Goal: Information Seeking & Learning: Learn about a topic

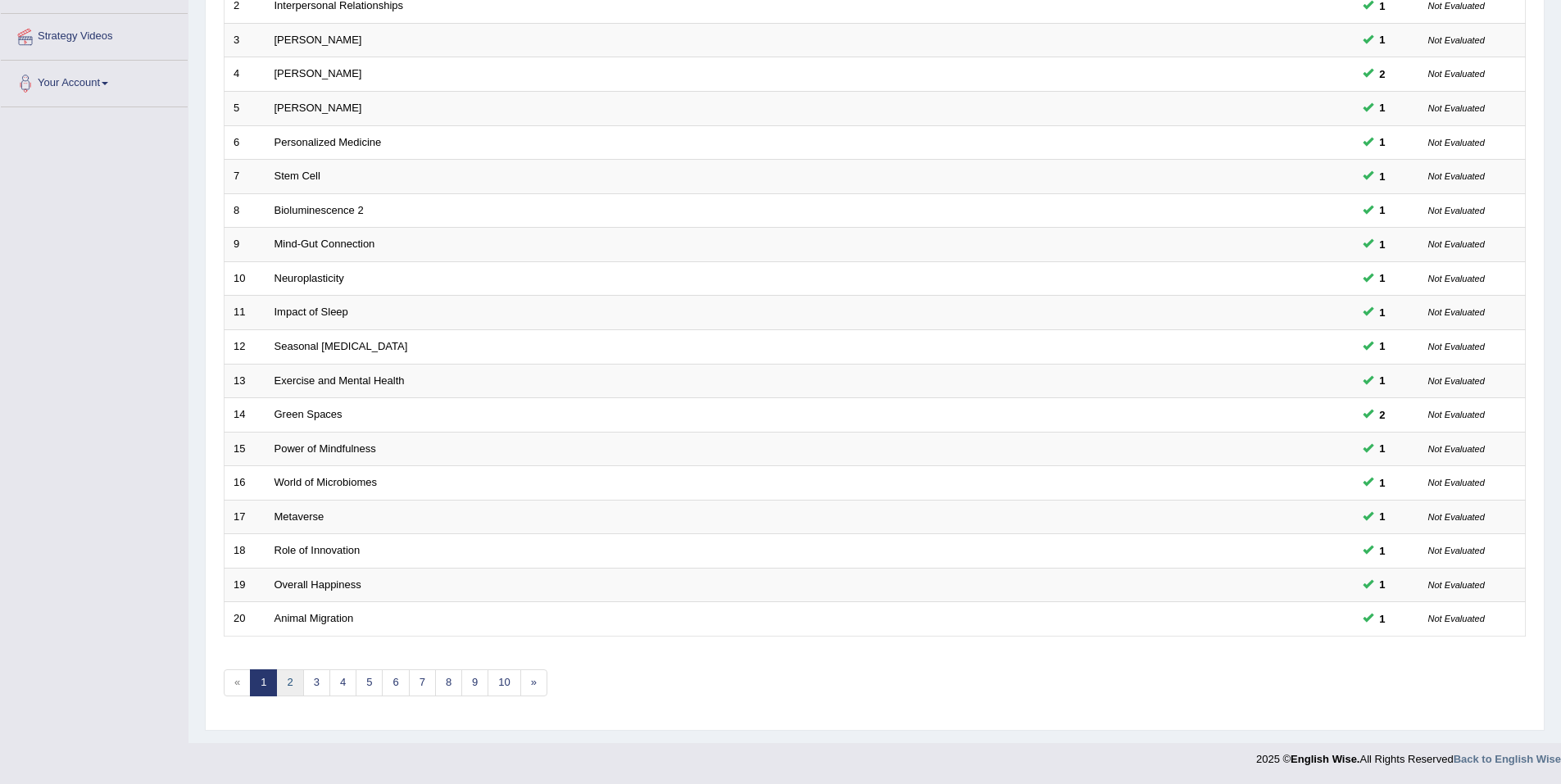
click at [295, 685] on link "2" at bounding box center [289, 682] width 27 height 27
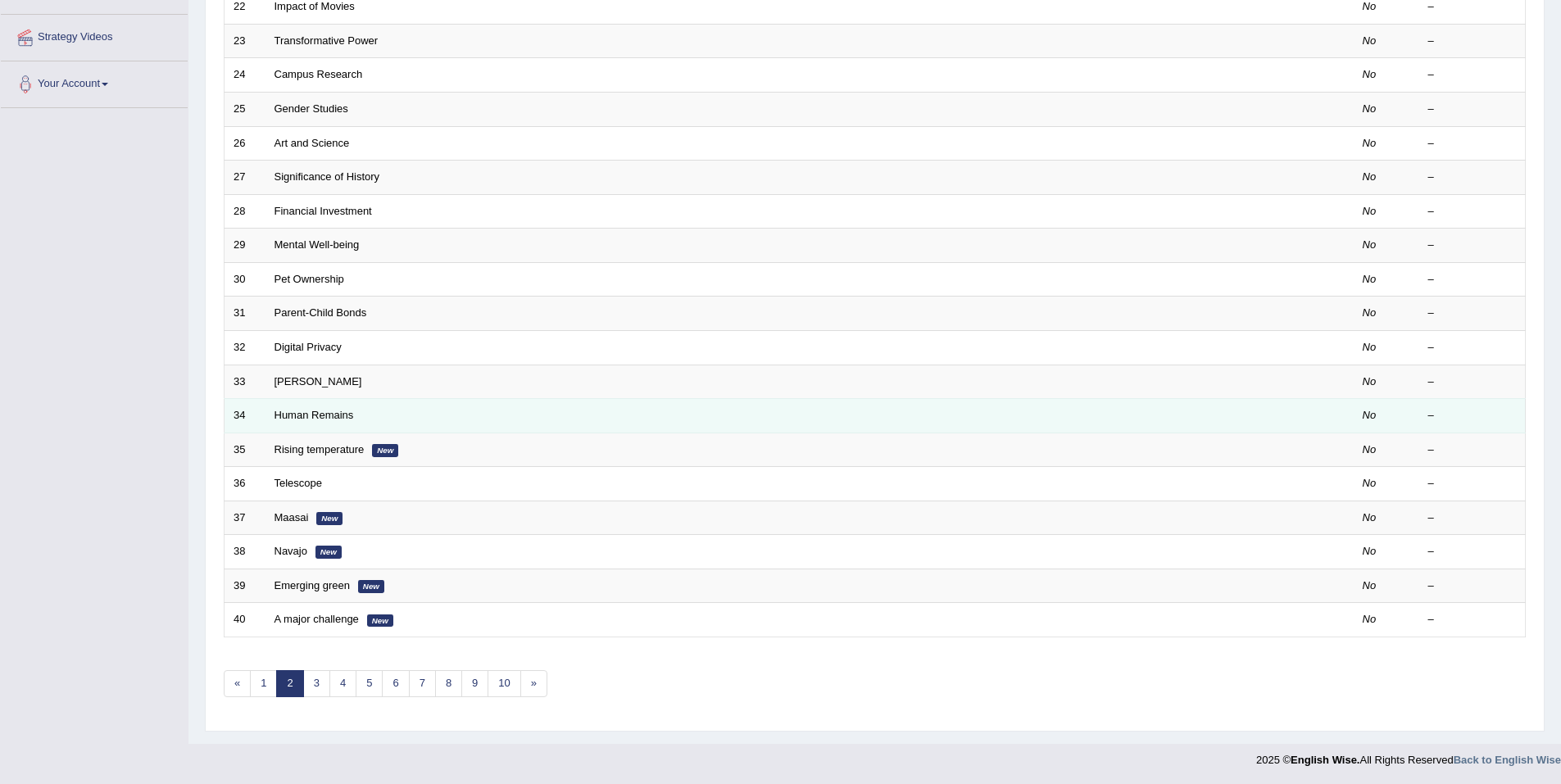
scroll to position [301, 0]
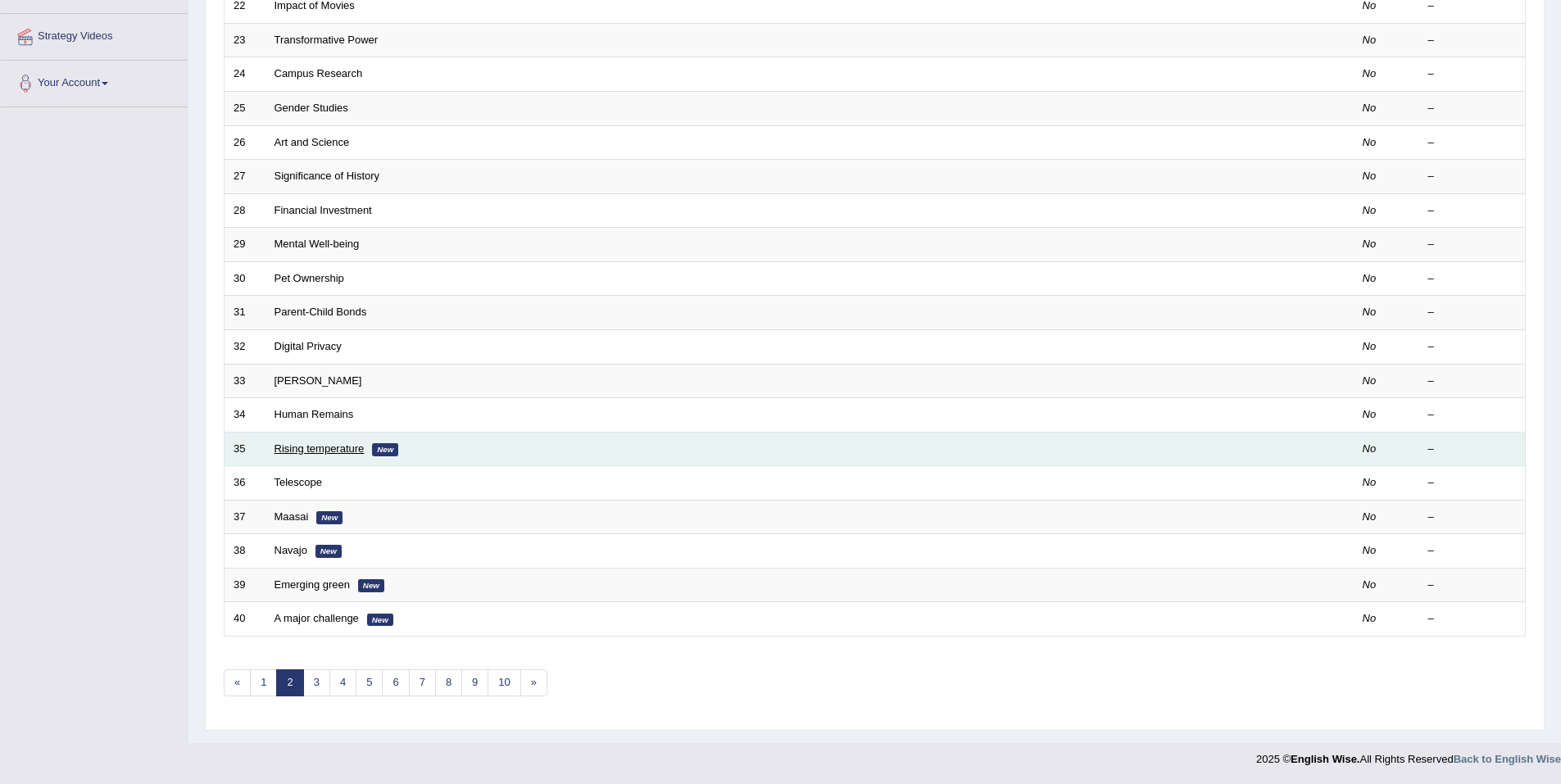
click at [339, 449] on link "Rising temperature" at bounding box center [320, 449] width 91 height 12
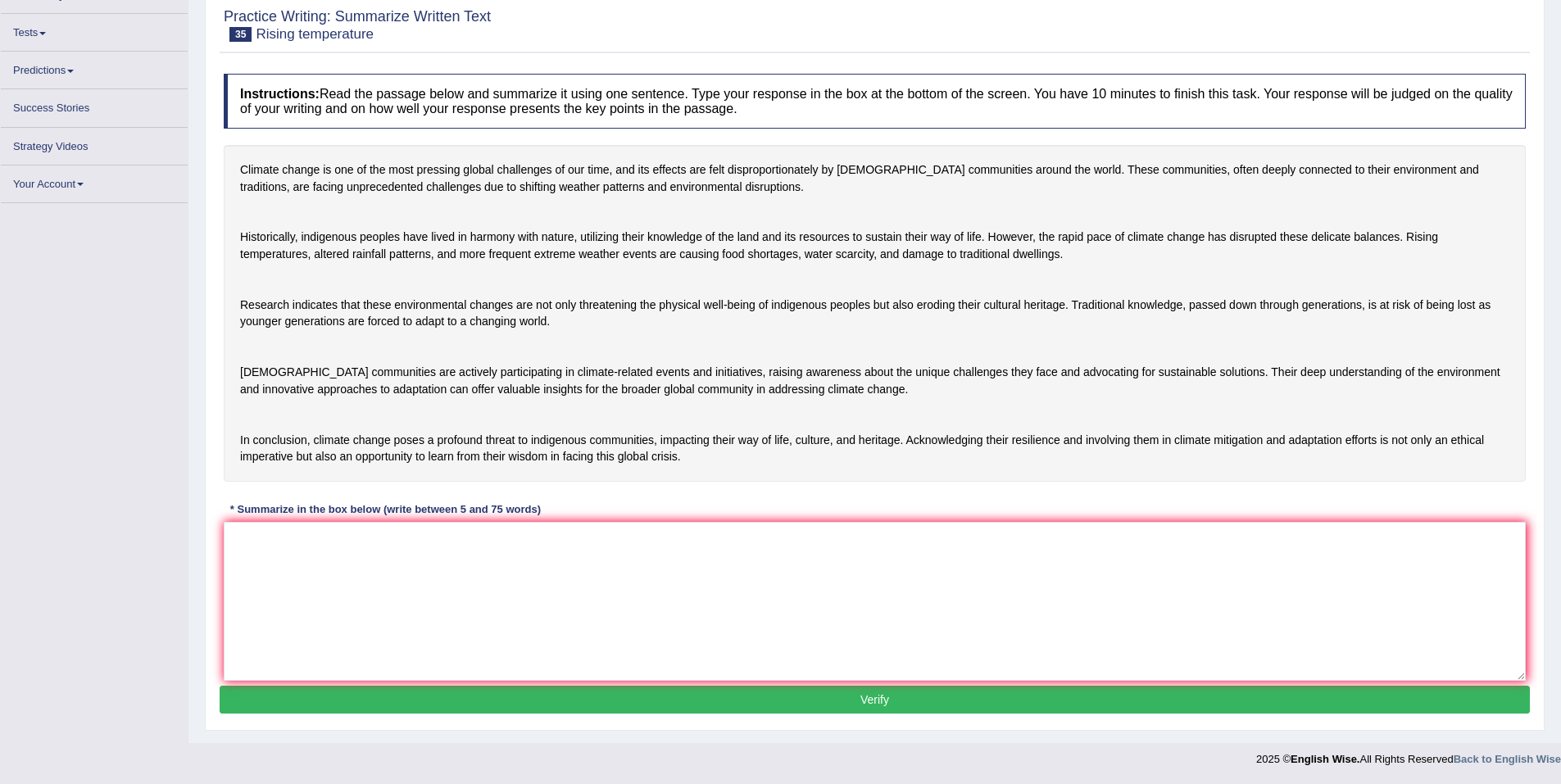
scroll to position [100, 0]
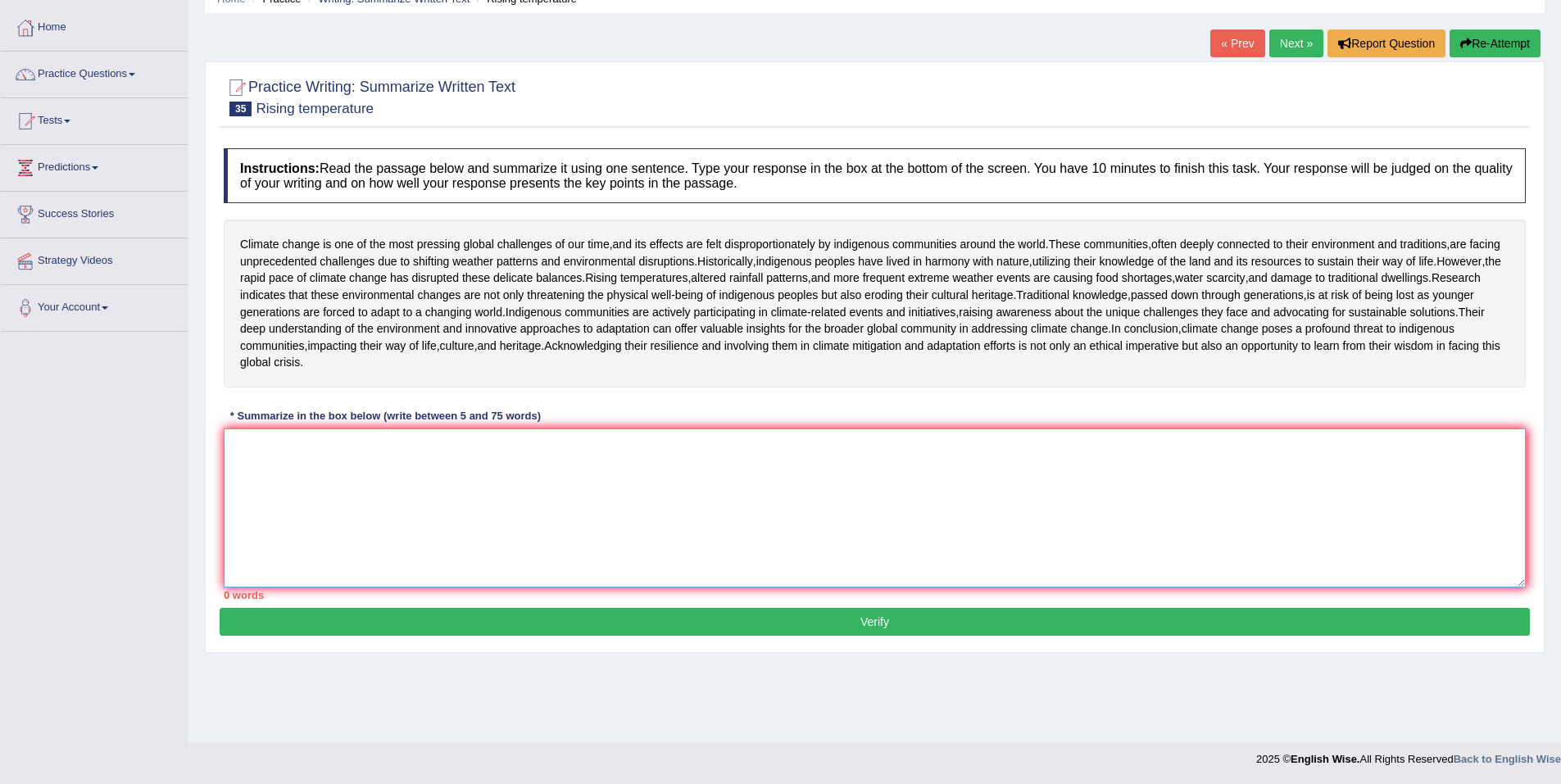
click at [406, 550] on textarea at bounding box center [874, 507] width 1302 height 158
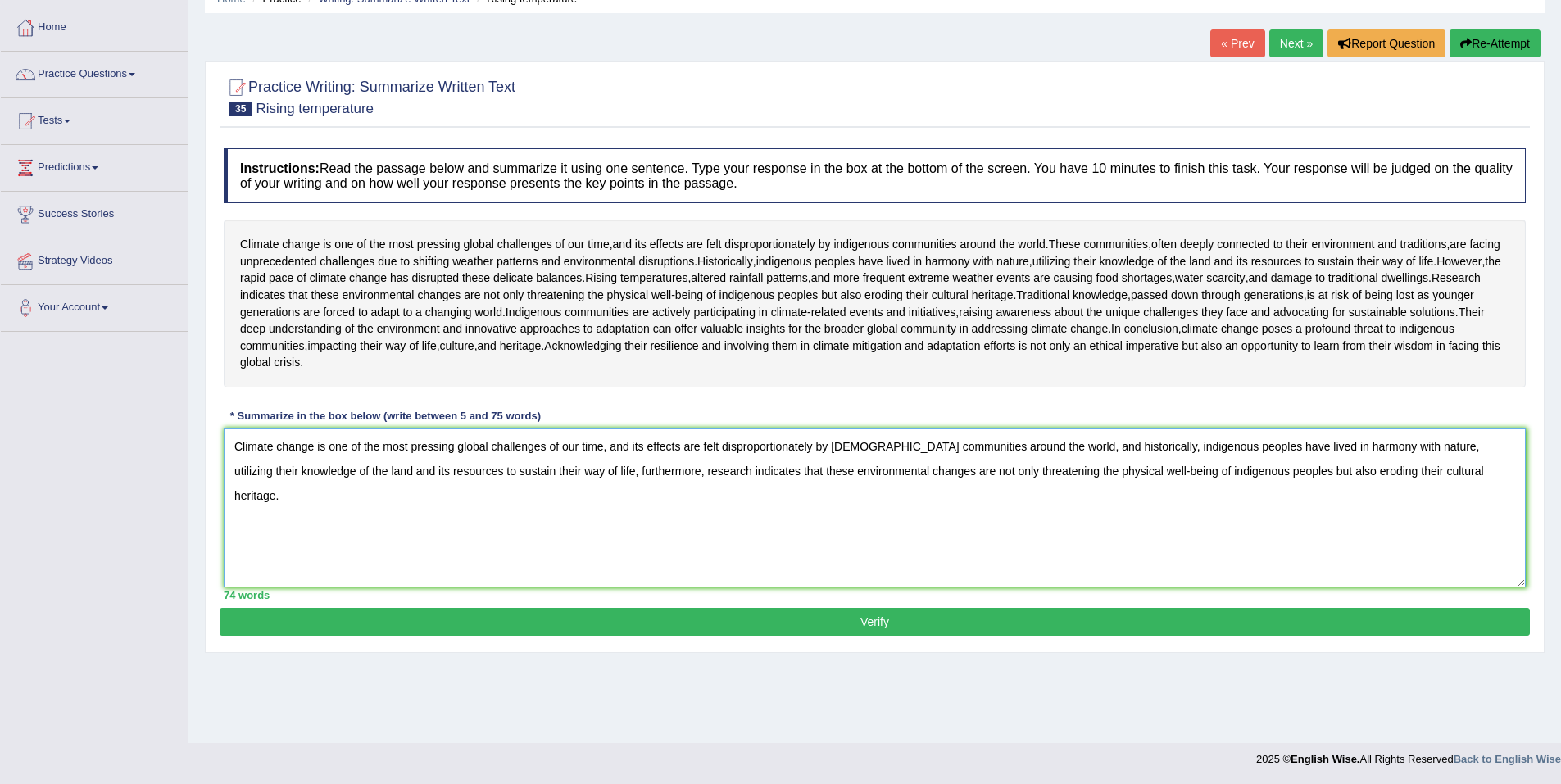
type textarea "Climate change is one of the most pressing global challenges of our time, and i…"
click at [889, 635] on button "Verify" at bounding box center [874, 622] width 1310 height 28
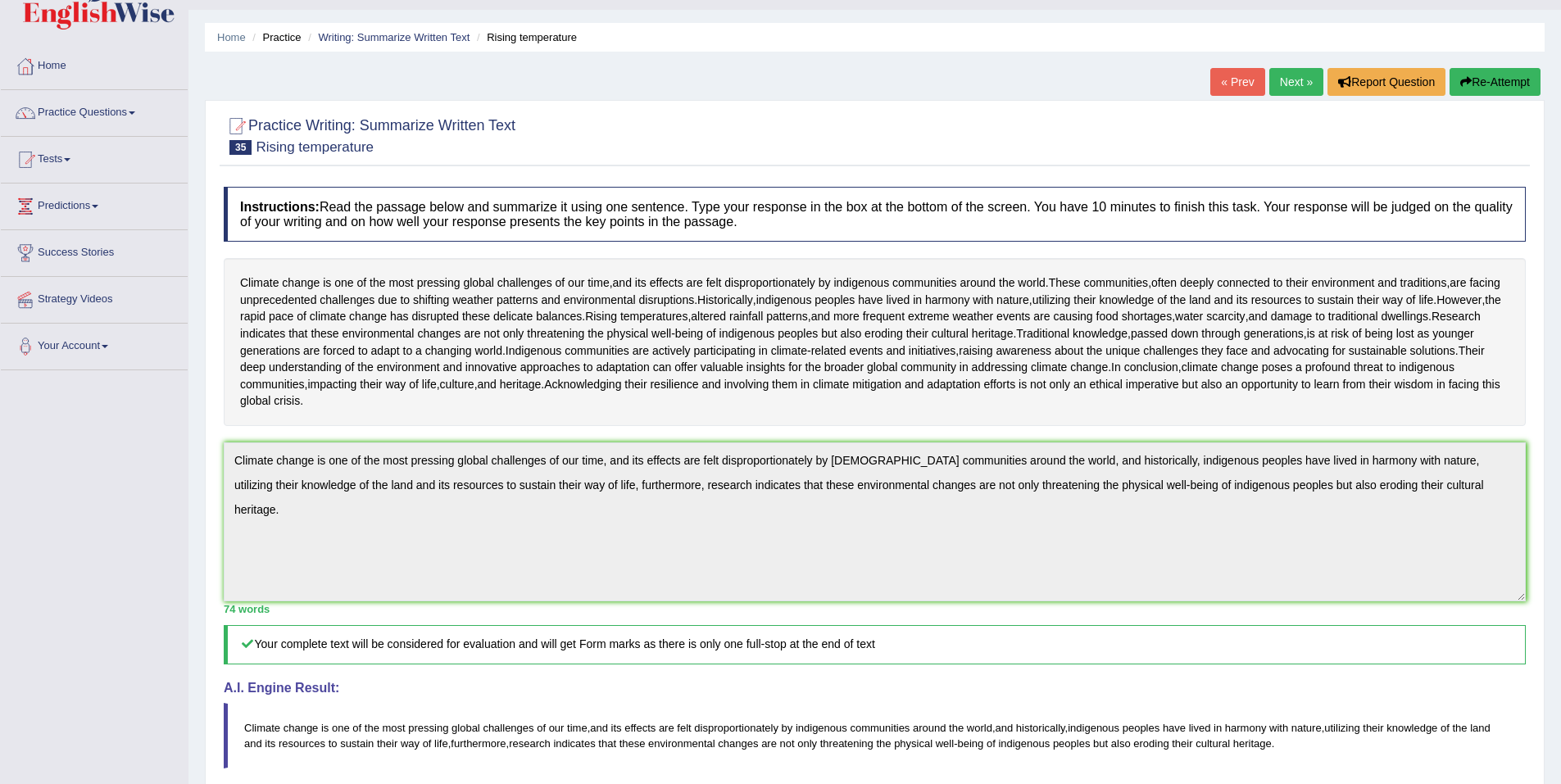
scroll to position [0, 0]
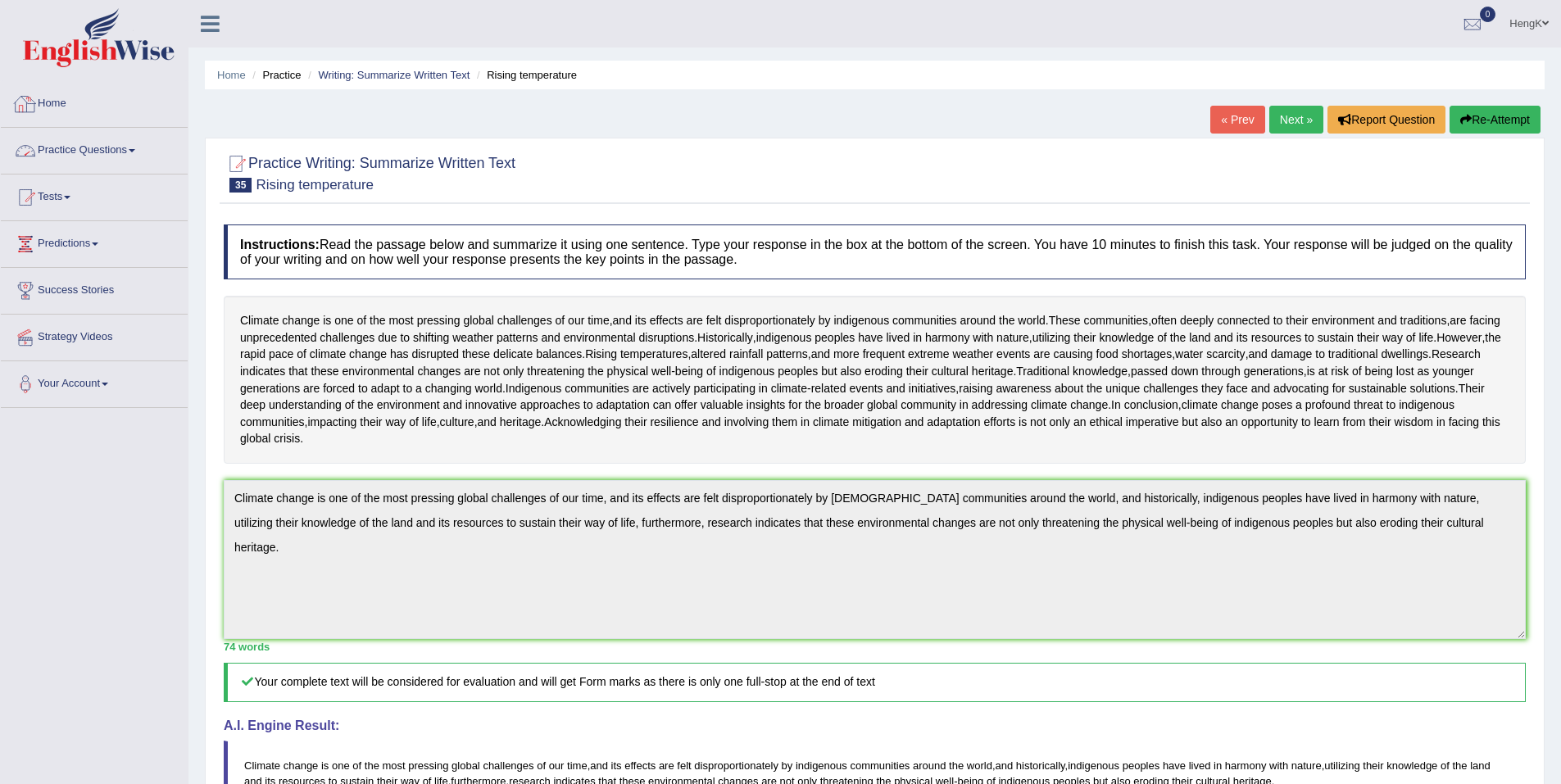
click at [139, 148] on link "Practice Questions" at bounding box center [94, 149] width 187 height 41
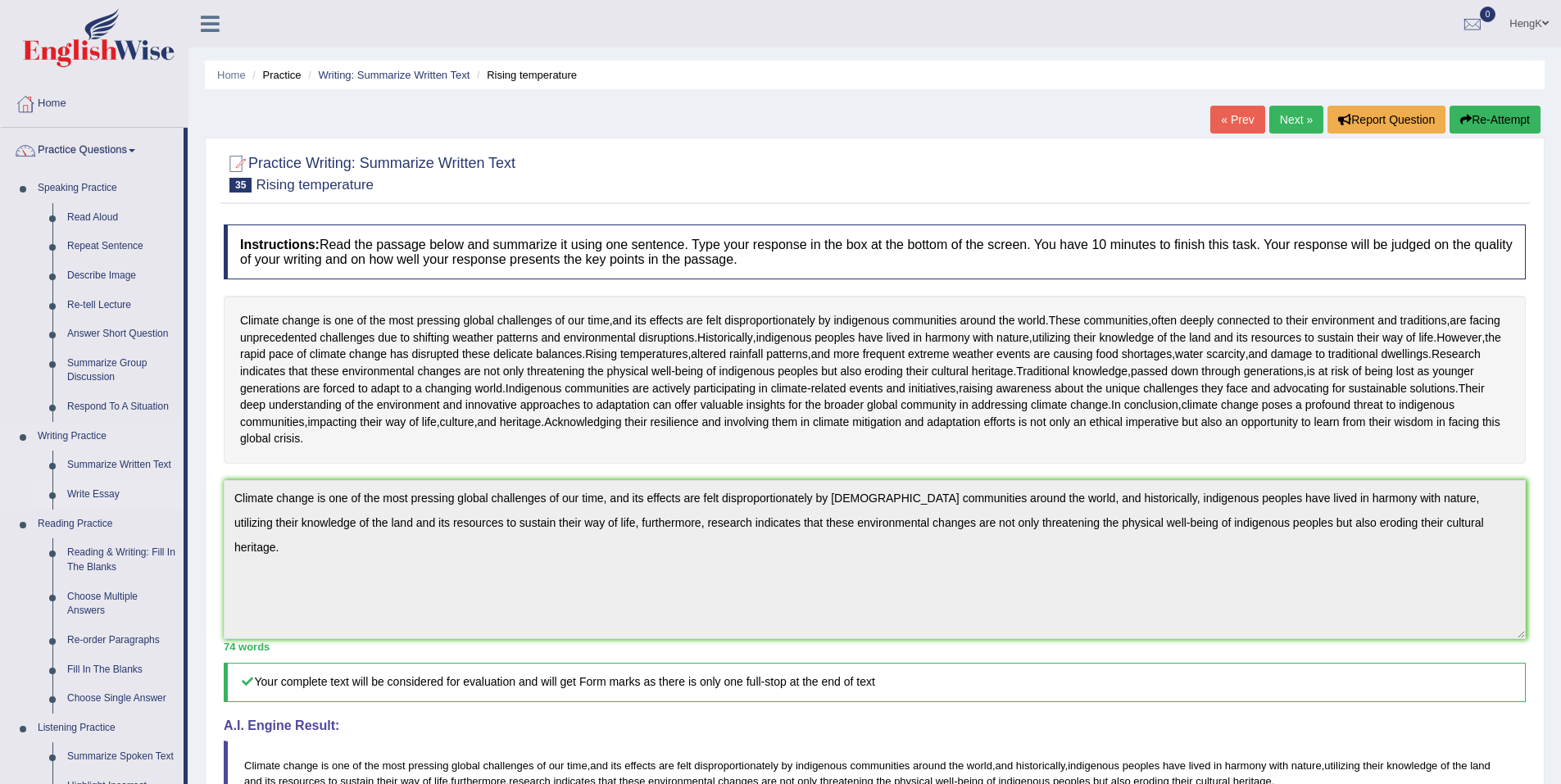
click at [105, 489] on link "Write Essay" at bounding box center [122, 495] width 124 height 30
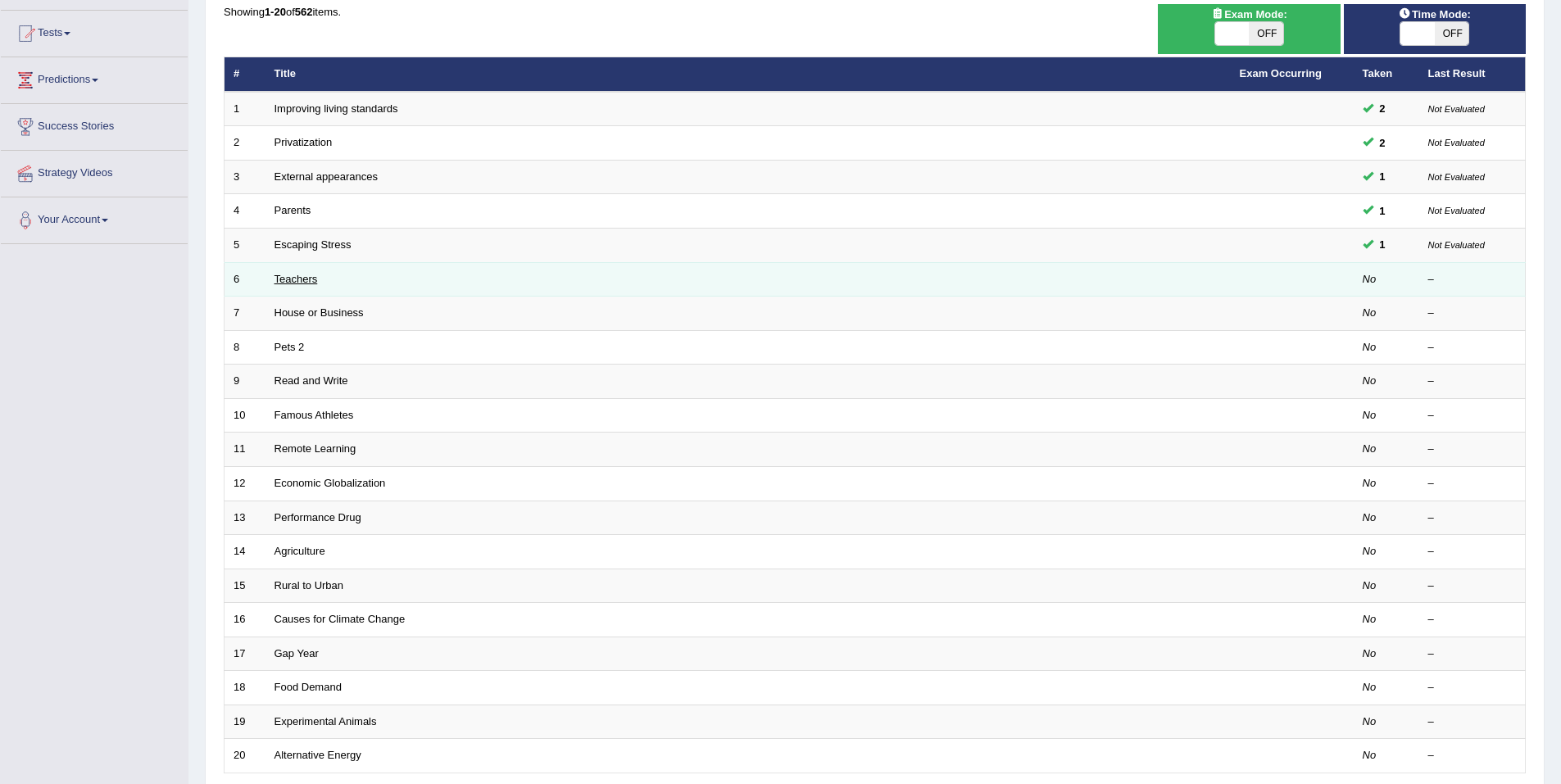
click at [302, 276] on link "Teachers" at bounding box center [296, 278] width 43 height 12
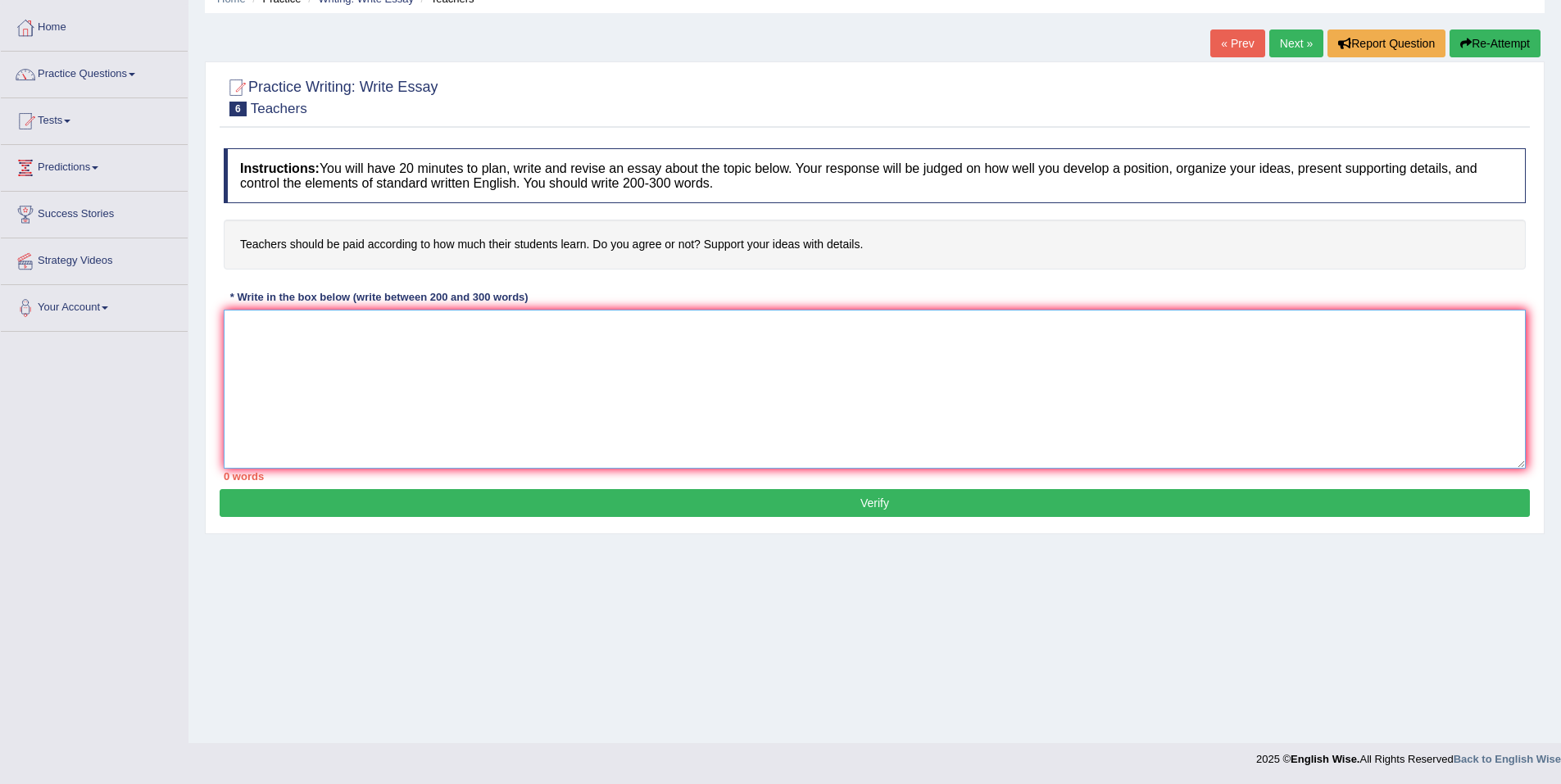
click at [413, 325] on textarea at bounding box center [874, 389] width 1302 height 158
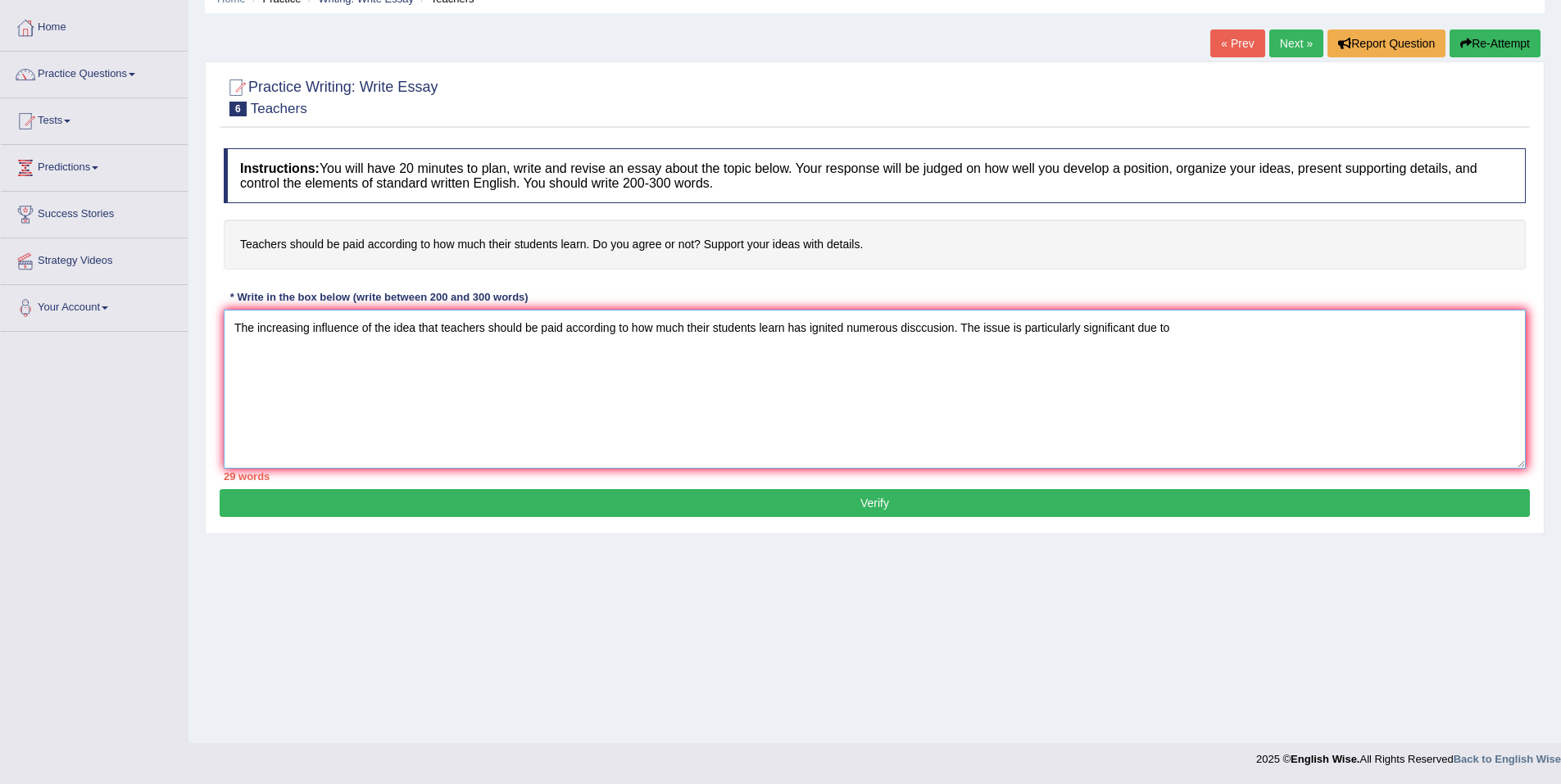
type textarea "The increasing influence of the idea that teachers should be paid according to …"
click at [1259, 338] on textarea "The increasing influence of the idea that teachers should be paid according to …" at bounding box center [874, 389] width 1302 height 158
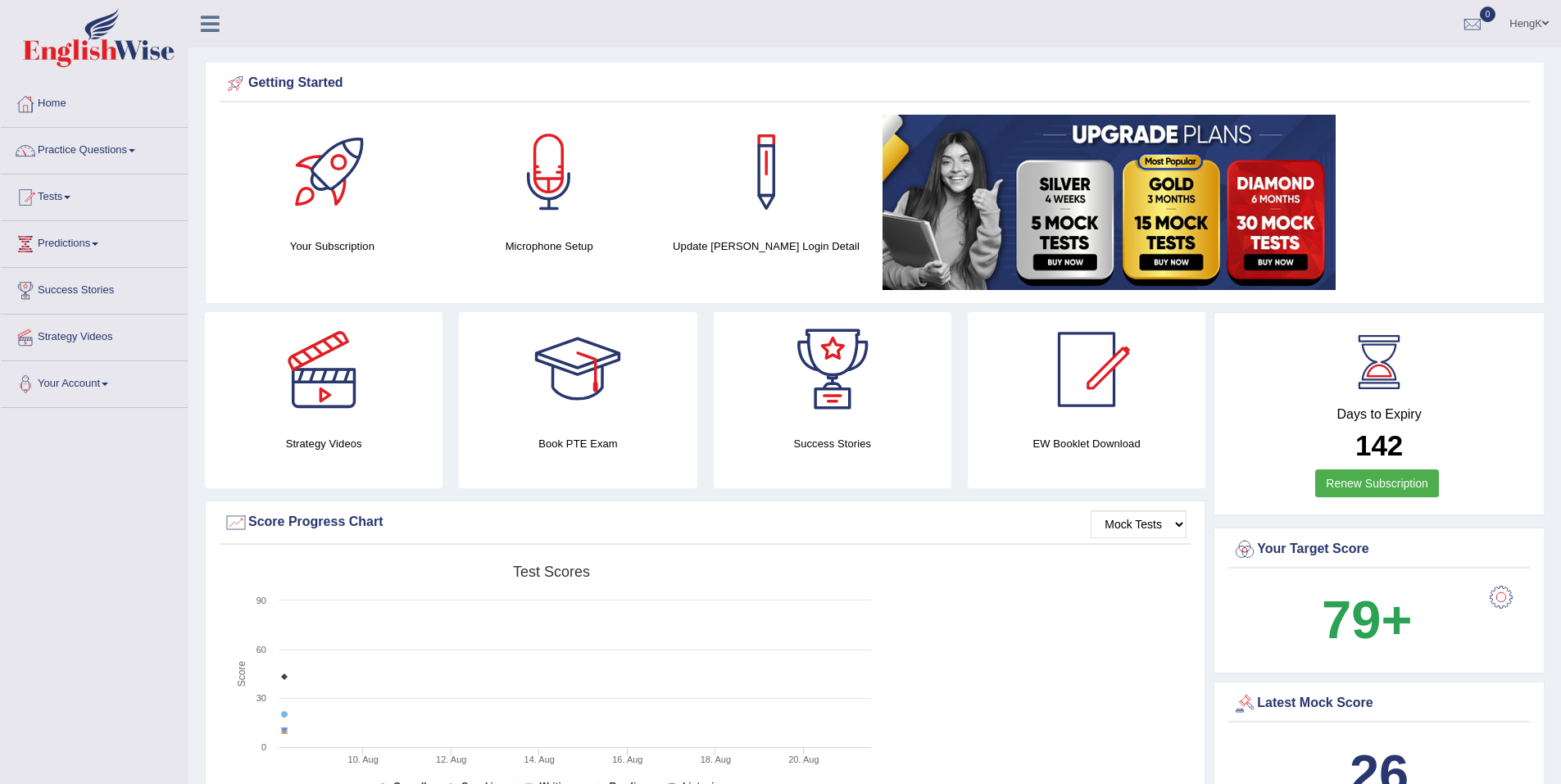
click at [118, 151] on link "Practice Questions" at bounding box center [94, 149] width 187 height 41
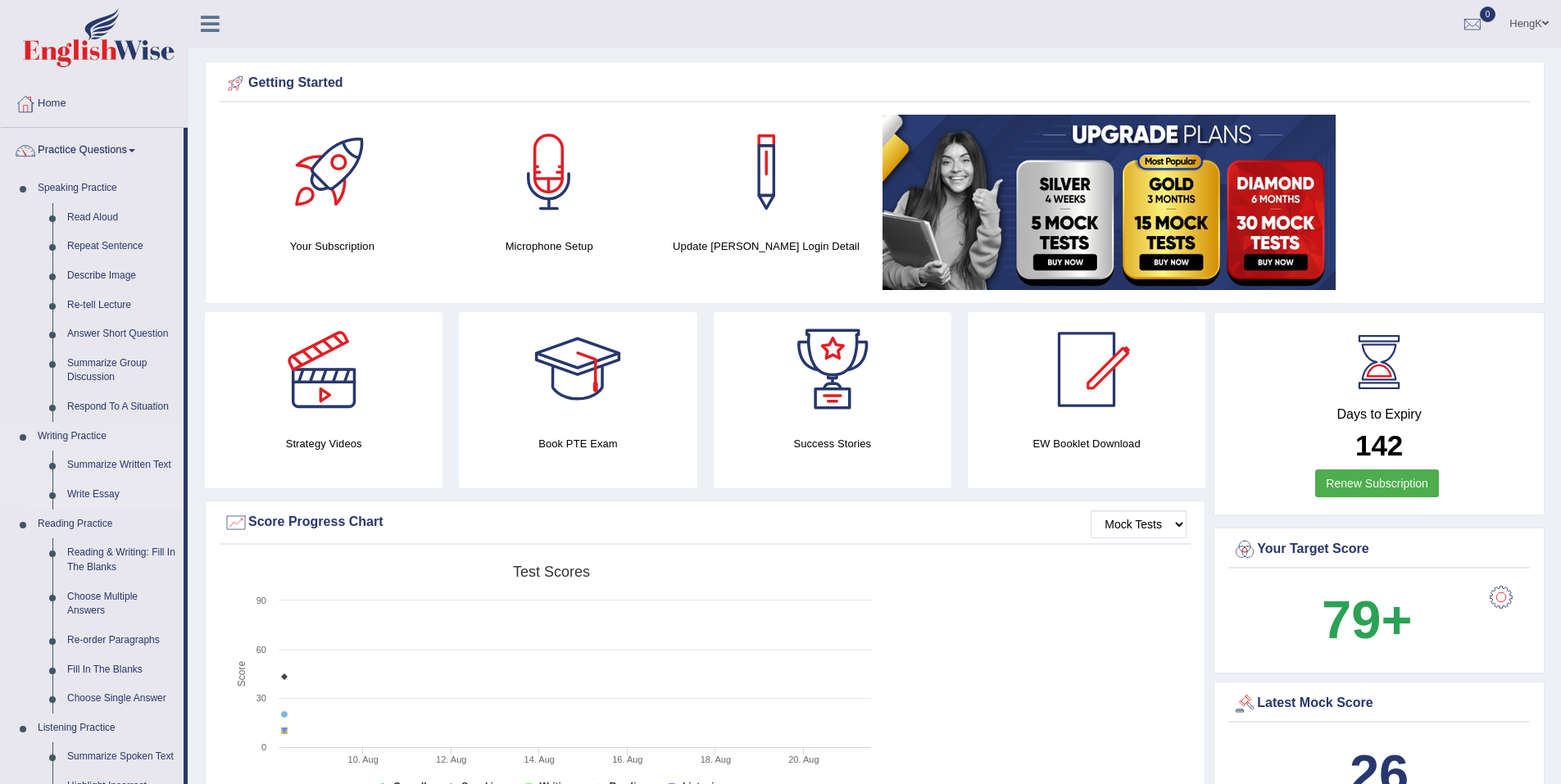
click at [103, 494] on link "Write Essay" at bounding box center [122, 495] width 124 height 30
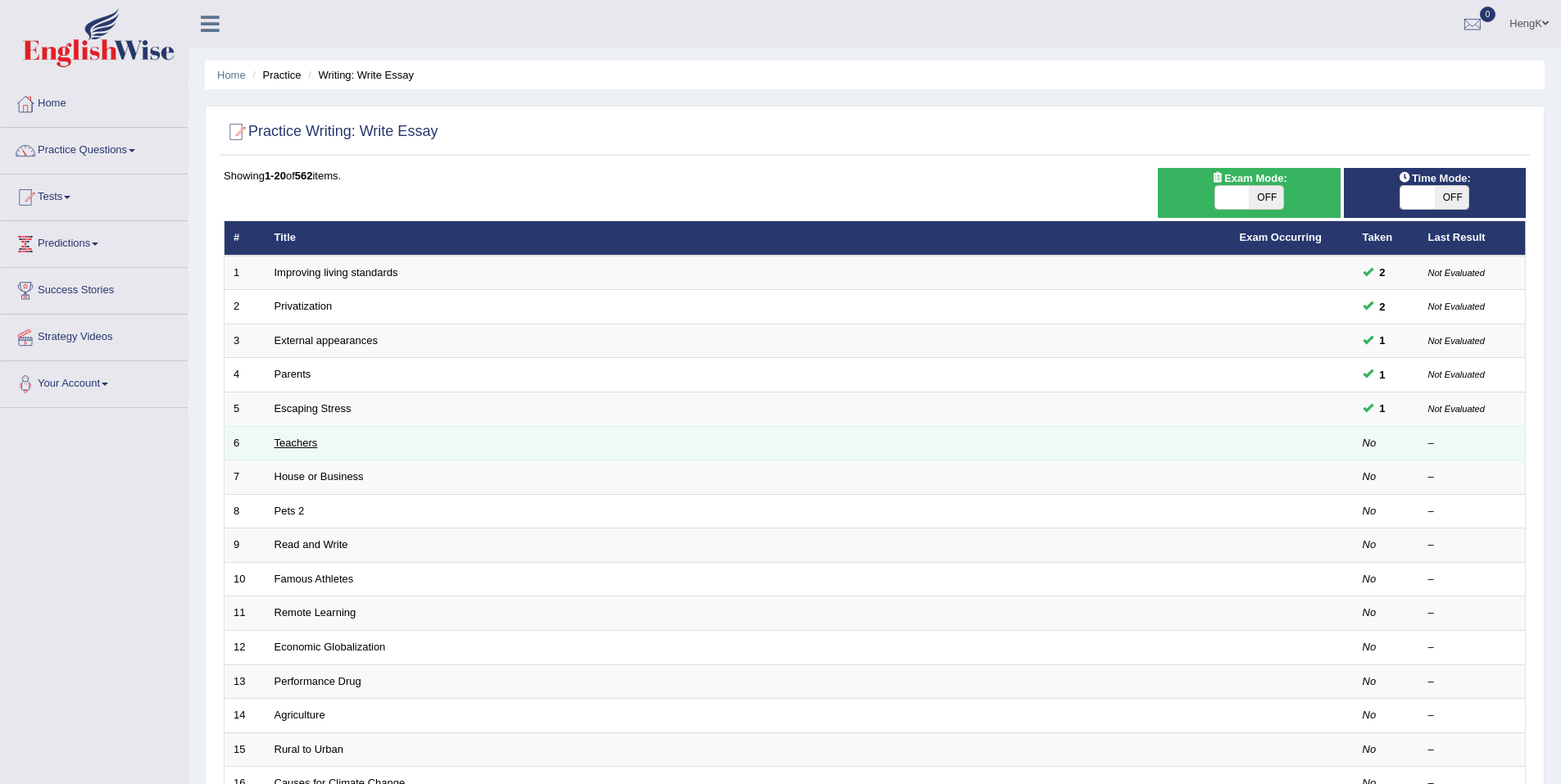
click at [283, 445] on link "Teachers" at bounding box center [296, 443] width 43 height 12
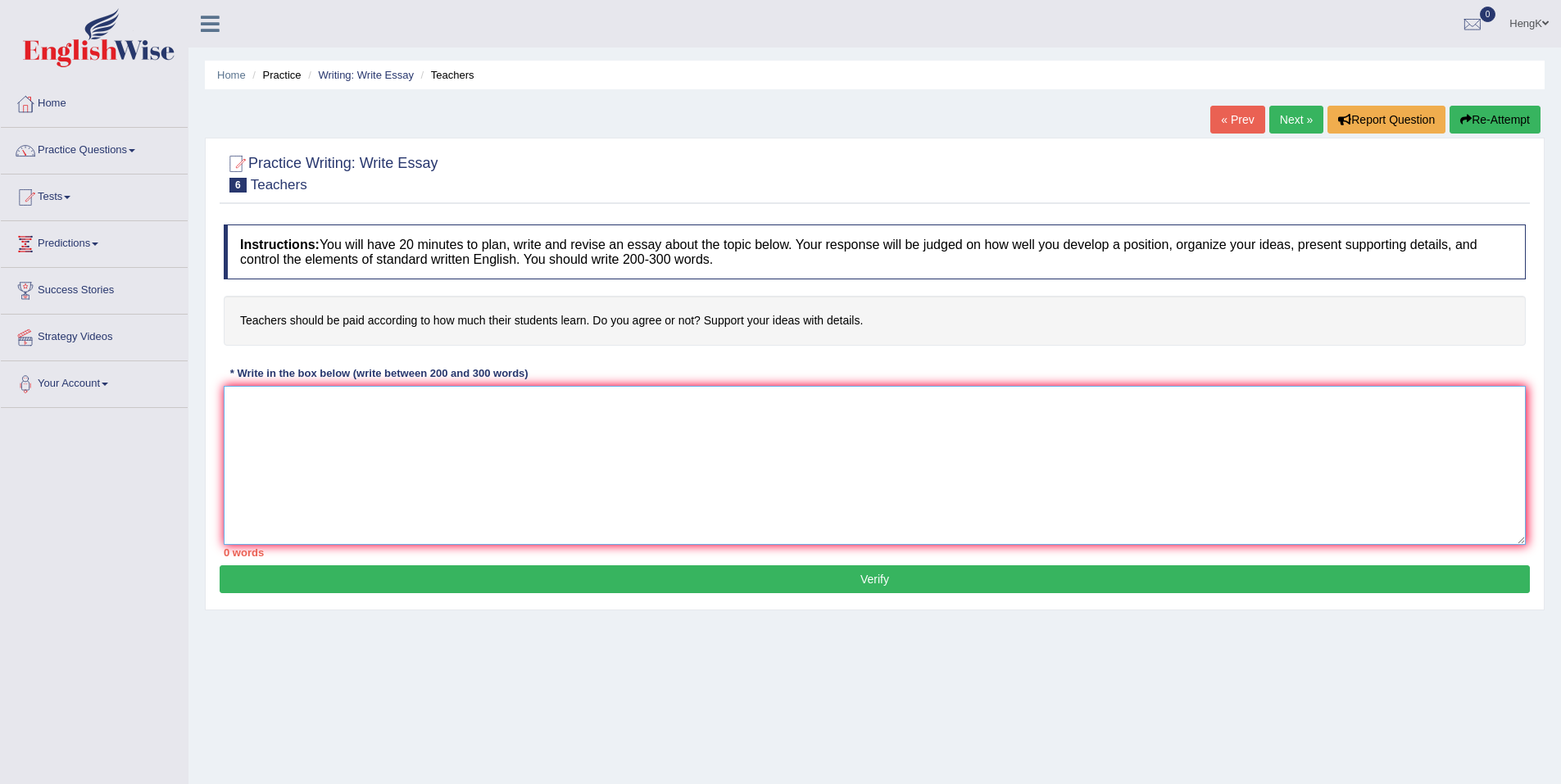
click at [516, 433] on textarea at bounding box center [874, 464] width 1302 height 158
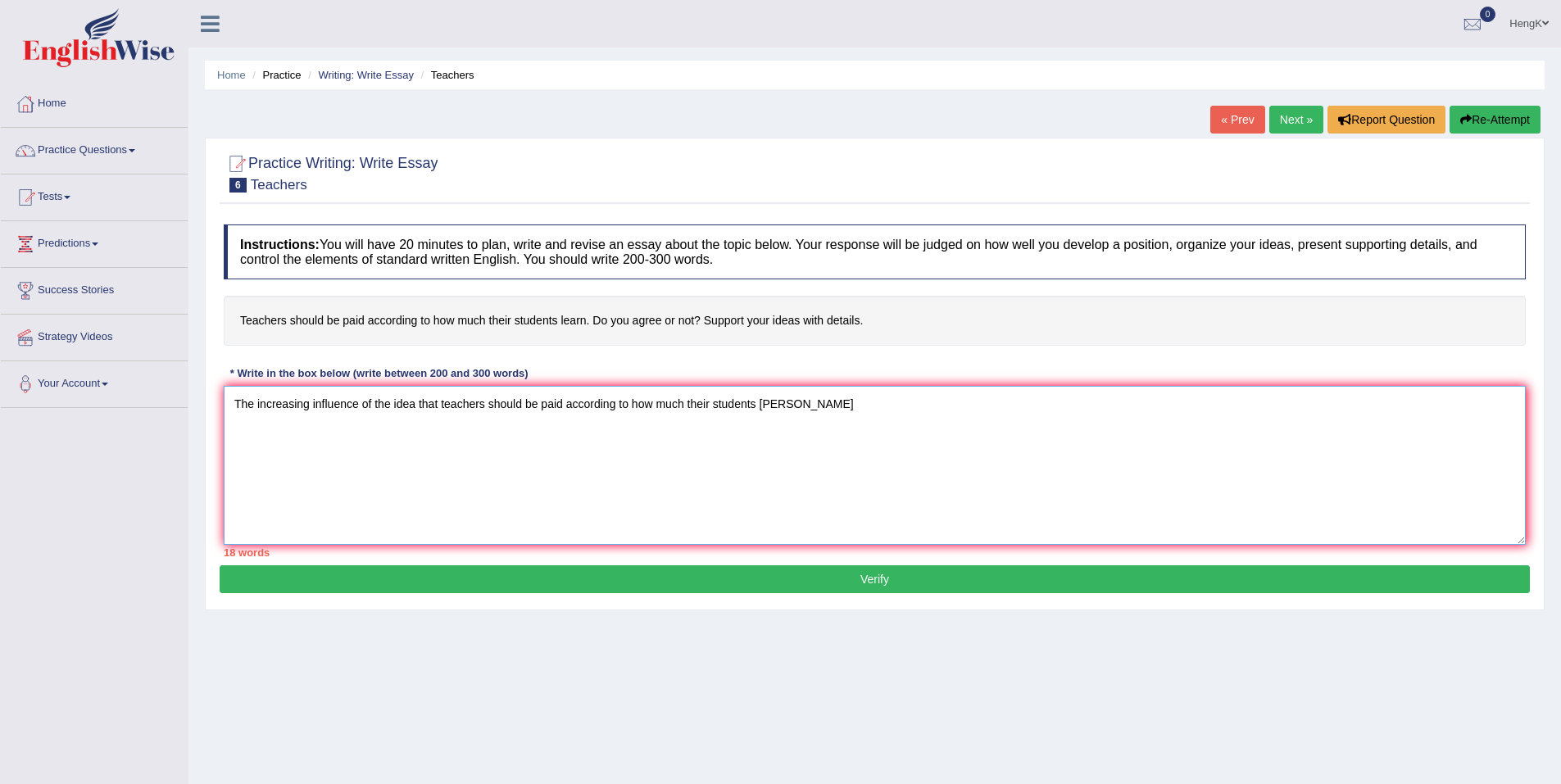
type textarea "The increasing influence of the idea that teachers should be paid according to …"
